Goal: Task Accomplishment & Management: Manage account settings

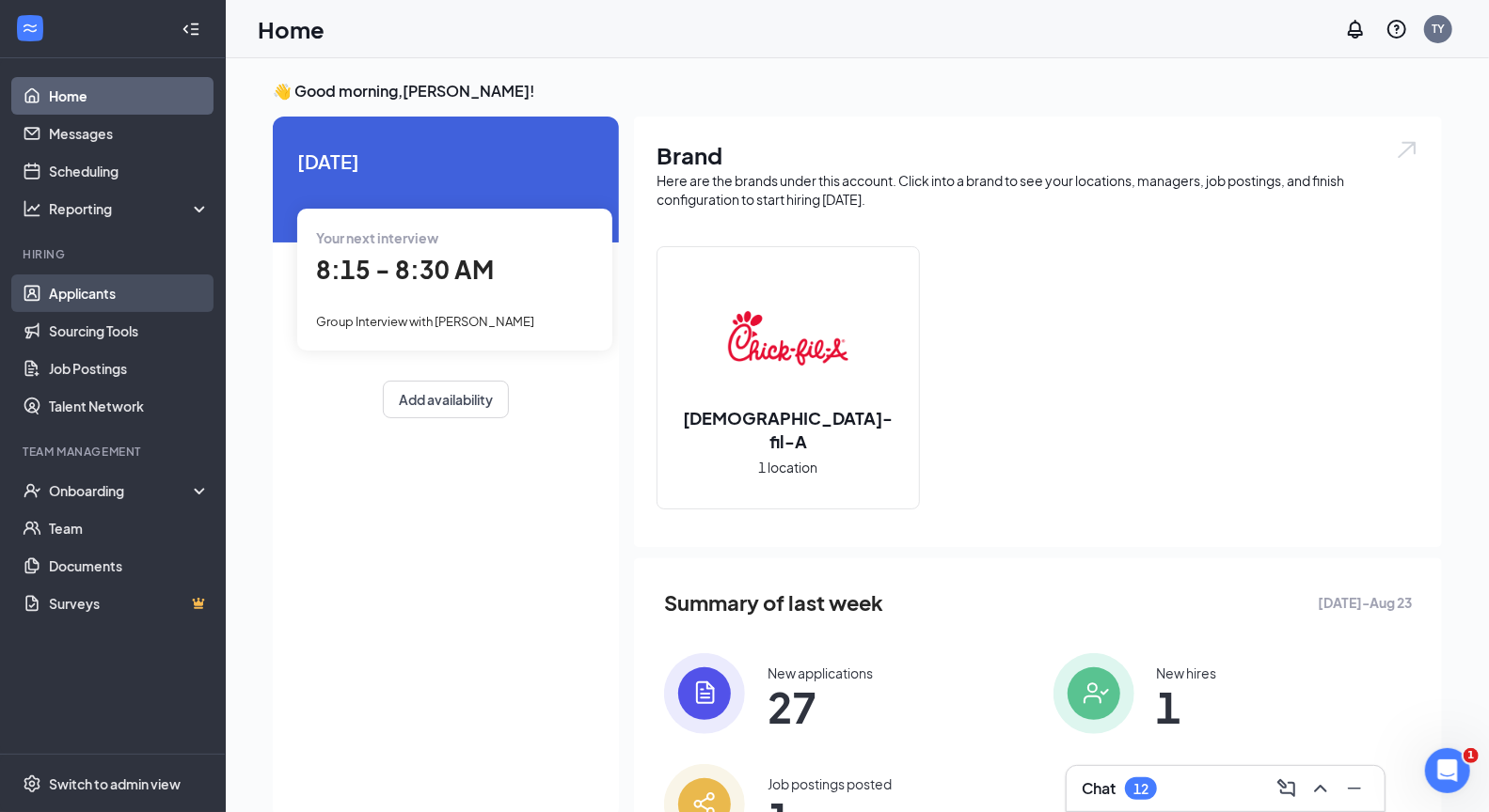
click at [71, 297] on link "Applicants" at bounding box center [129, 294] width 161 height 38
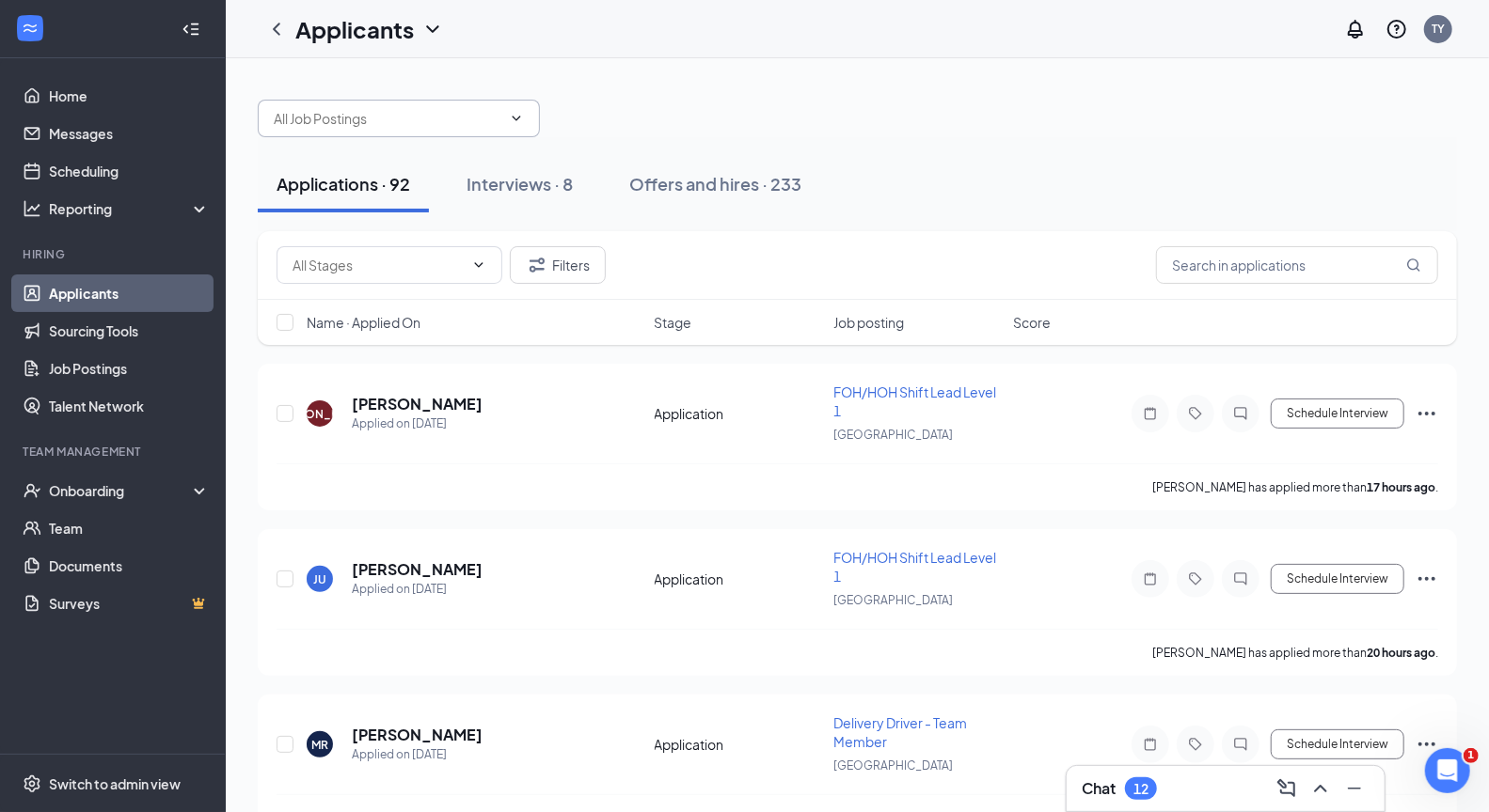
click at [518, 118] on icon "ChevronDown" at bounding box center [516, 118] width 15 height 15
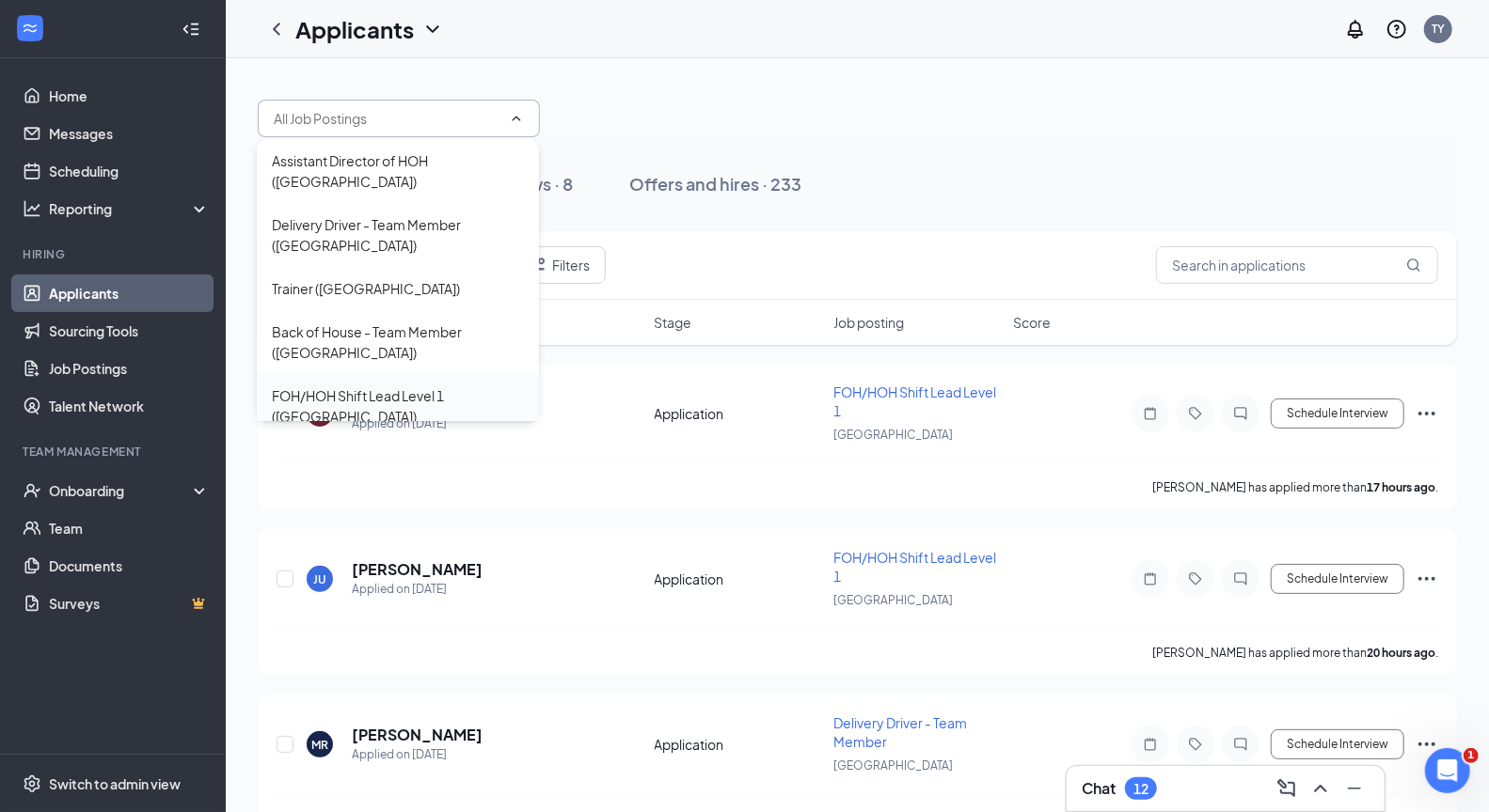
click at [388, 391] on div "FOH/HOH Shift Lead Level 1 ([GEOGRAPHIC_DATA])" at bounding box center [398, 406] width 252 height 41
type input "FOH/HOH Shift Lead Level 1 ([GEOGRAPHIC_DATA])"
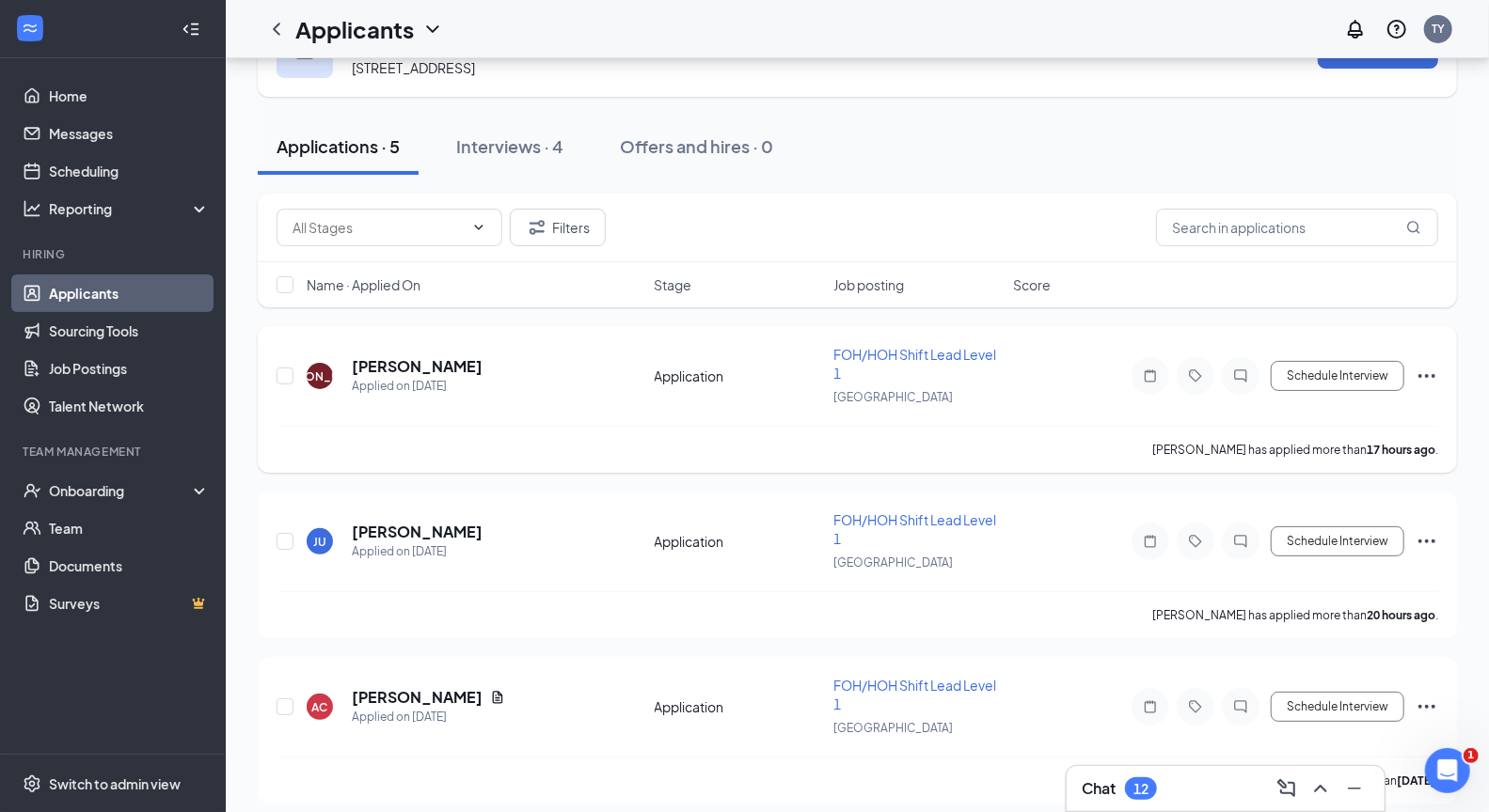
scroll to position [75, 0]
click at [506, 149] on div "Interviews · 4" at bounding box center [510, 149] width 107 height 24
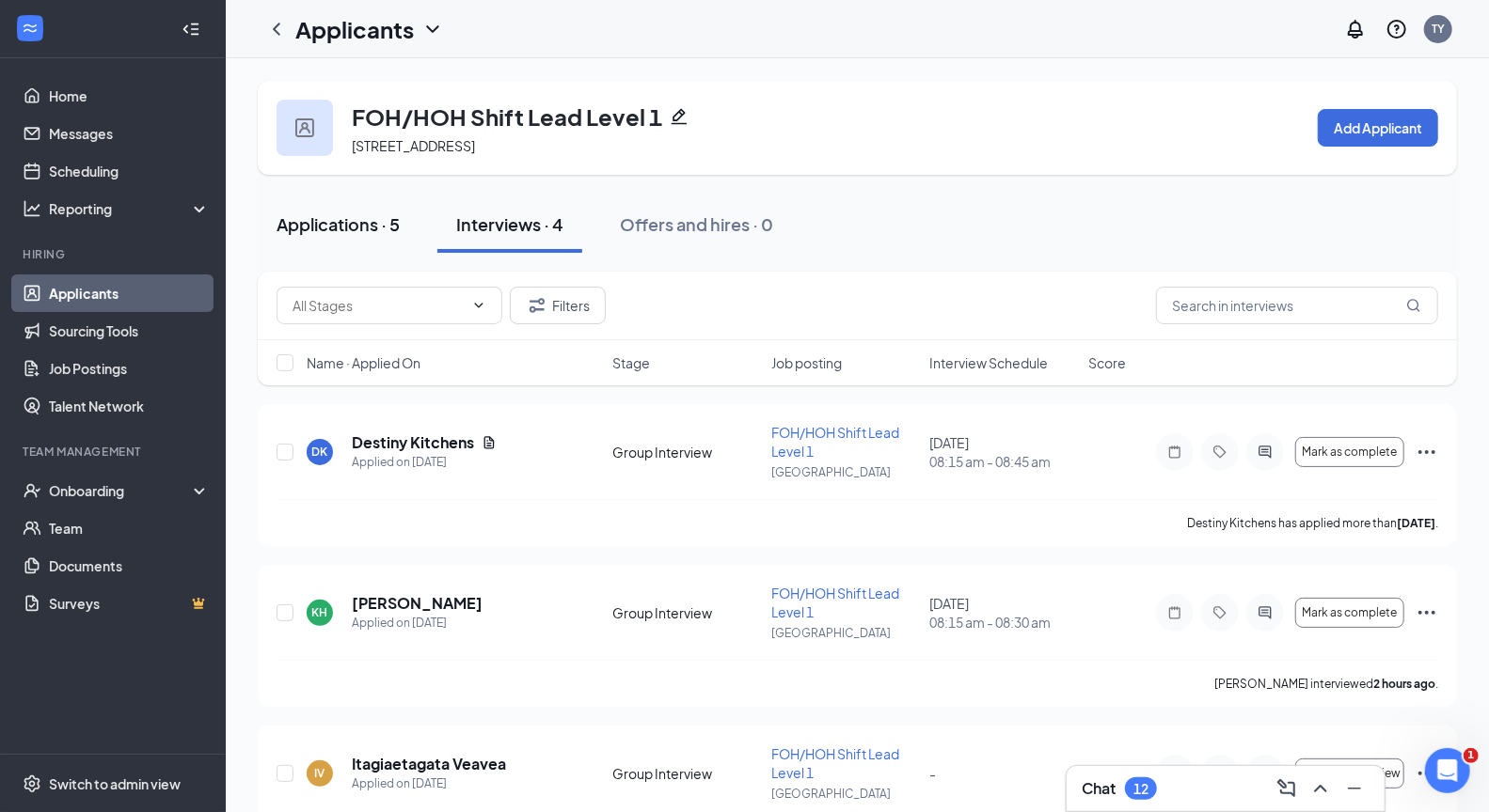
click at [343, 232] on div "Applications · 5" at bounding box center [338, 225] width 123 height 24
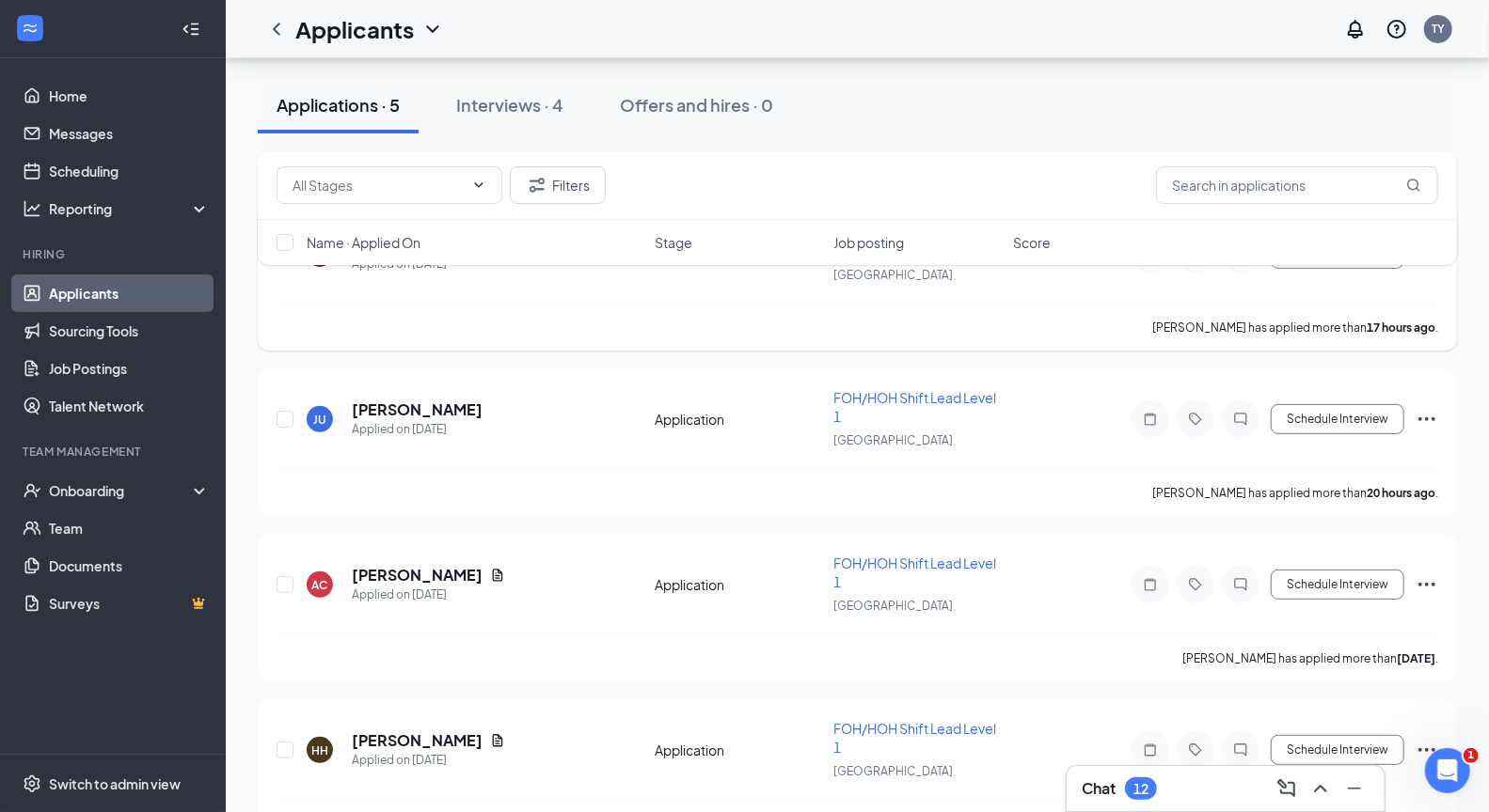
scroll to position [177, 0]
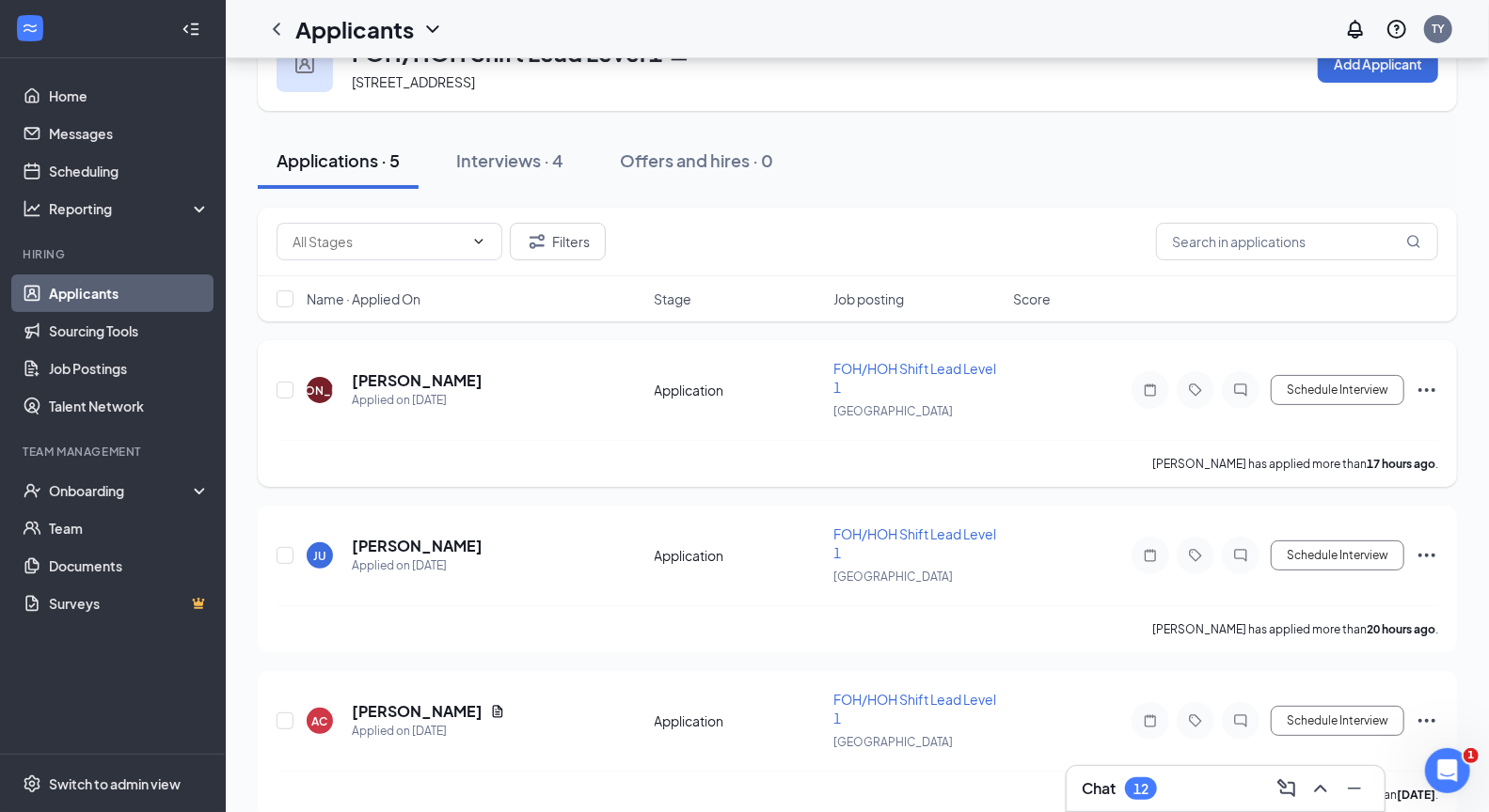
scroll to position [57, 0]
